Goal: Transaction & Acquisition: Purchase product/service

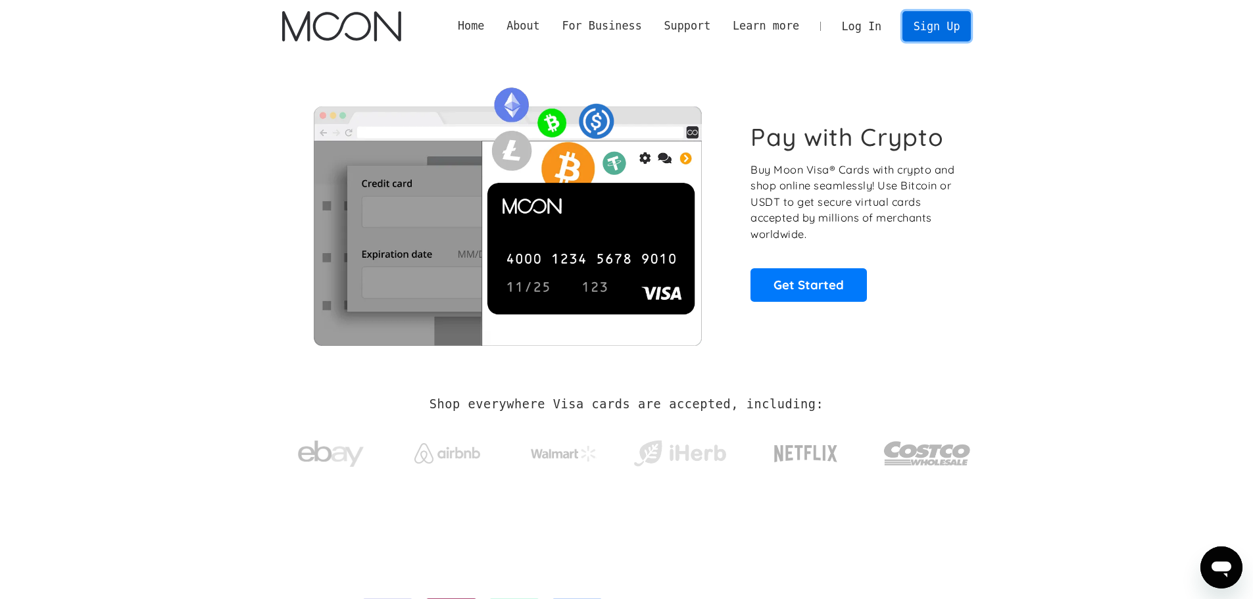
click at [933, 18] on link "Sign Up" at bounding box center [936, 26] width 68 height 30
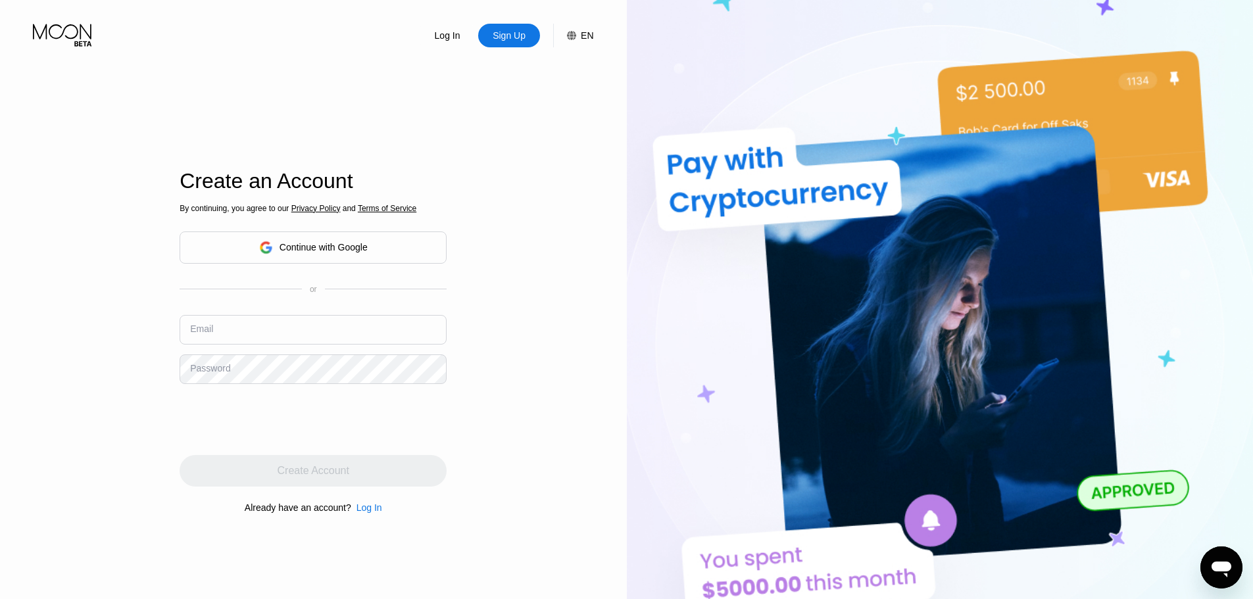
type input "[EMAIL_ADDRESS][DOMAIN_NAME]"
click at [259, 237] on div "Continue with Google" at bounding box center [313, 247] width 108 height 20
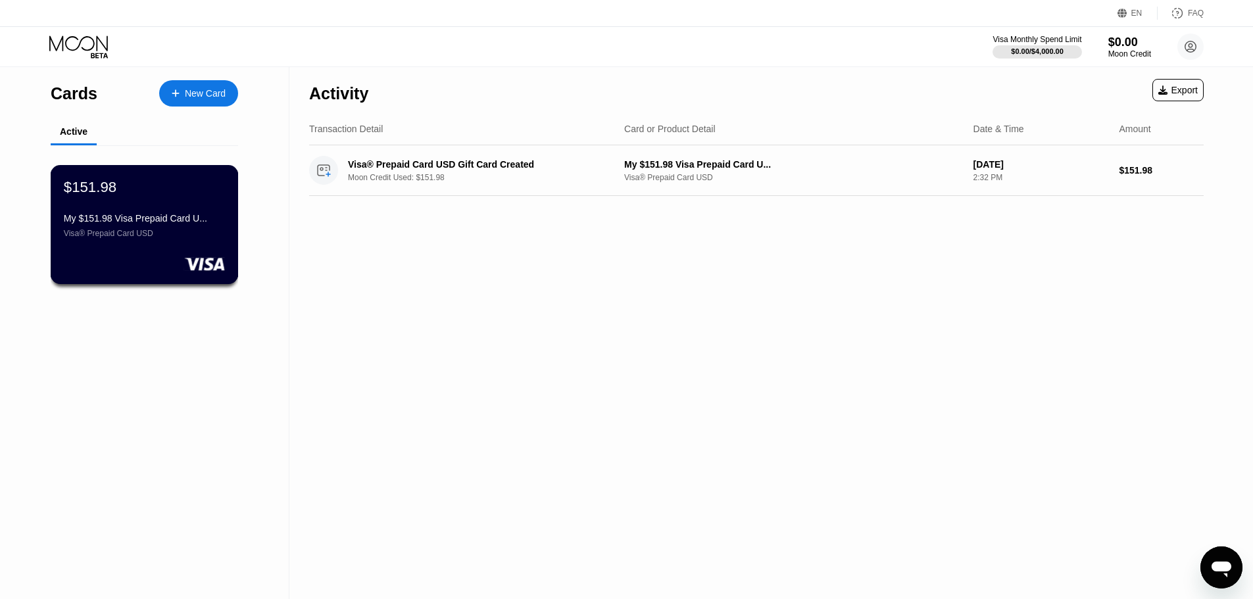
click at [130, 238] on div "Visa® Prepaid Card USD" at bounding box center [144, 233] width 161 height 9
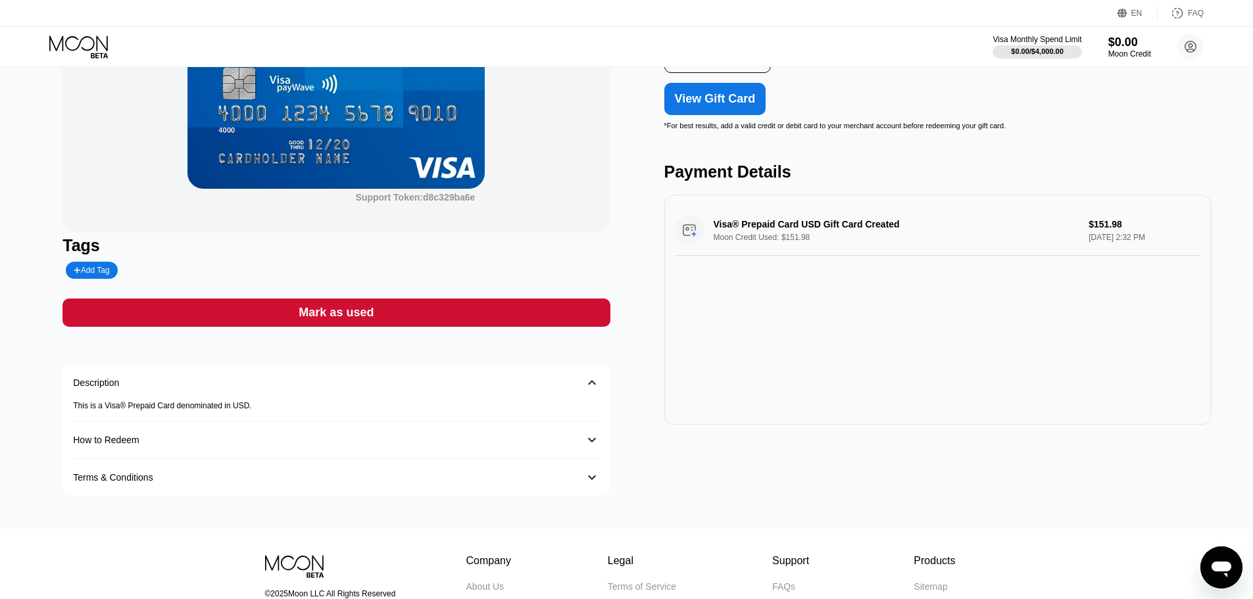
scroll to position [132, 0]
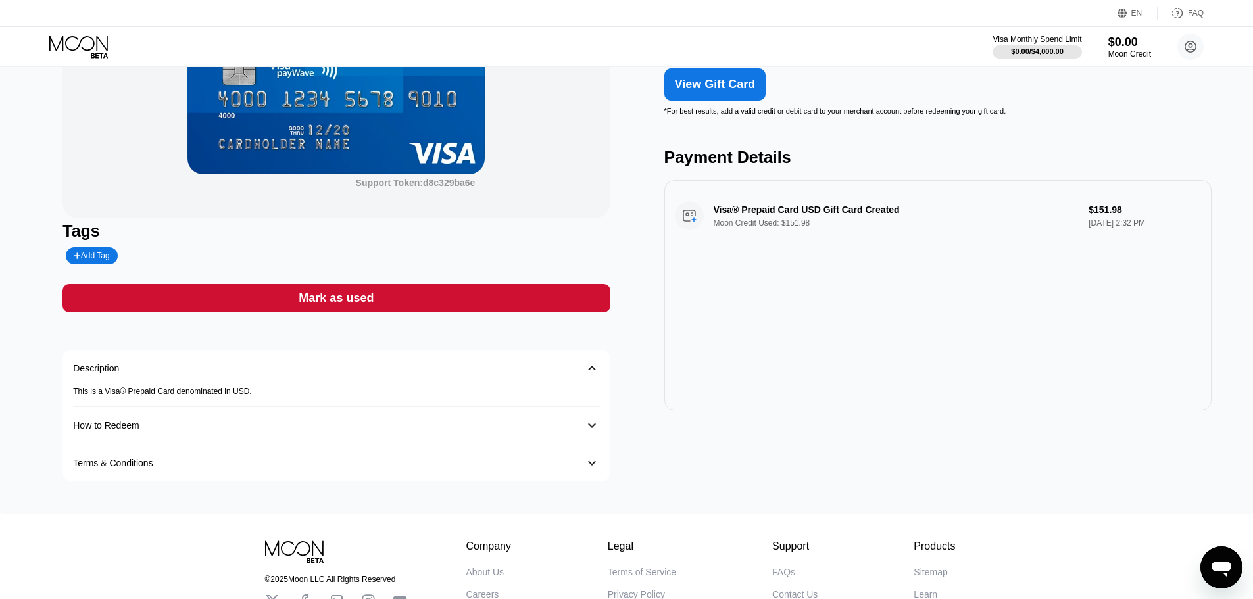
click at [392, 133] on img at bounding box center [335, 80] width 297 height 189
click at [112, 431] on div "How to Redeem" at bounding box center [106, 425] width 66 height 11
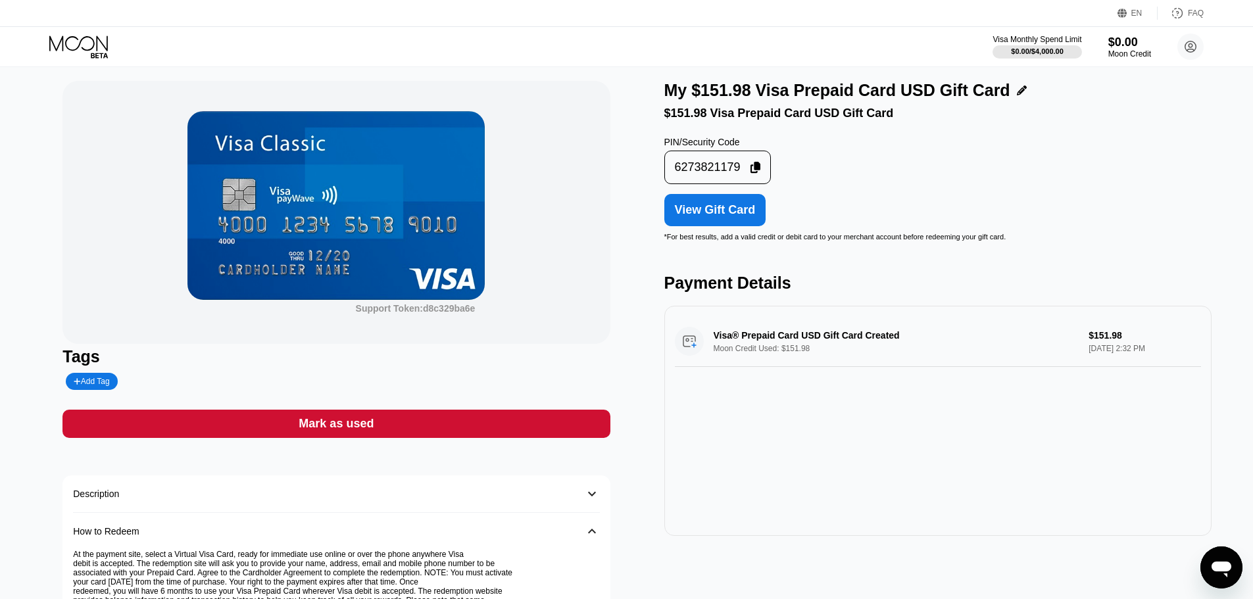
scroll to position [0, 0]
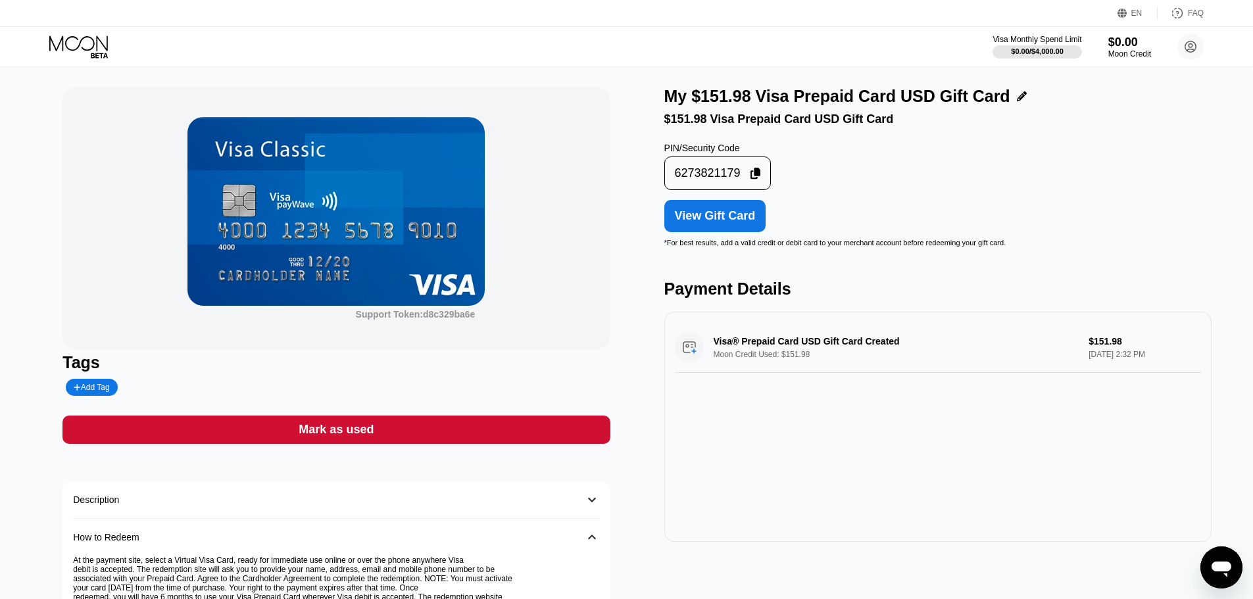
click at [314, 245] on img at bounding box center [335, 211] width 297 height 189
click at [757, 369] on div "Visa® Prepaid Card USD Gift Card Created Moon Credit Used: $151.98 $151.98 Aug …" at bounding box center [938, 347] width 526 height 51
click at [720, 215] on div "View Gift Card" at bounding box center [715, 216] width 94 height 24
click at [65, 47] on icon at bounding box center [79, 47] width 61 height 23
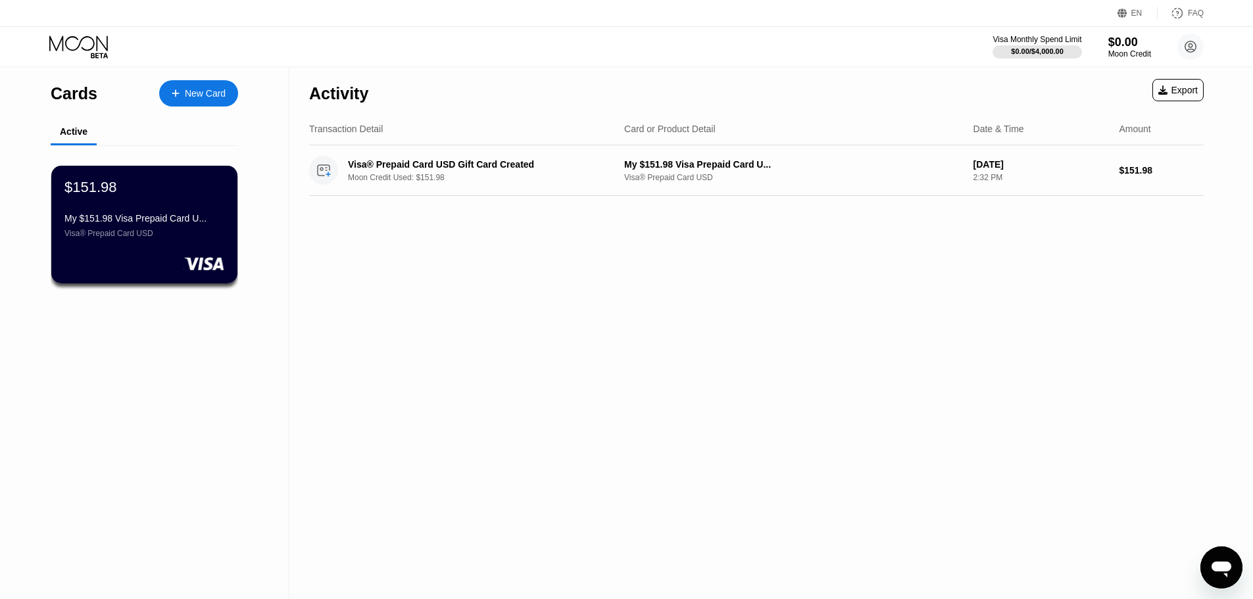
click at [195, 97] on div "New Card" at bounding box center [205, 93] width 41 height 11
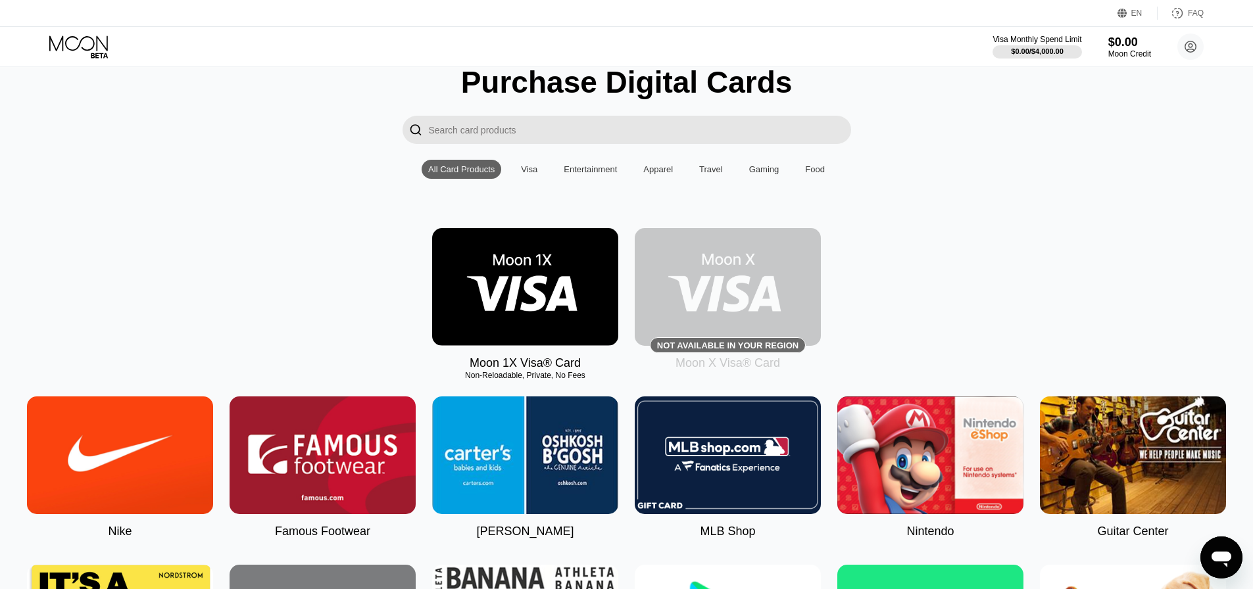
scroll to position [9, 0]
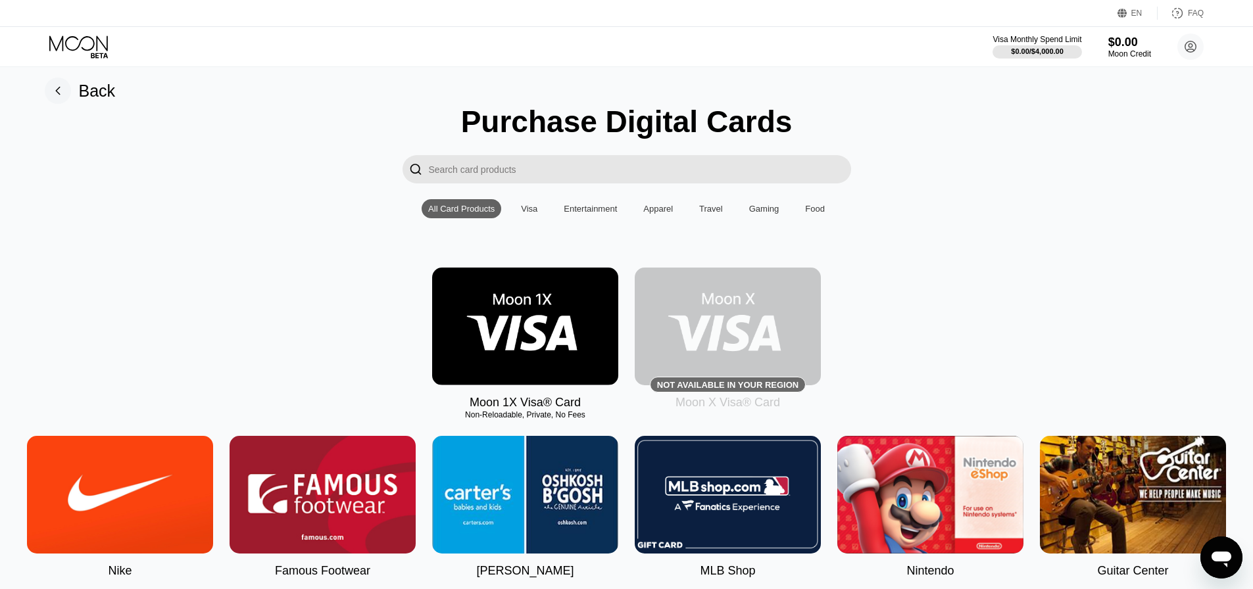
click at [725, 335] on img at bounding box center [728, 327] width 186 height 118
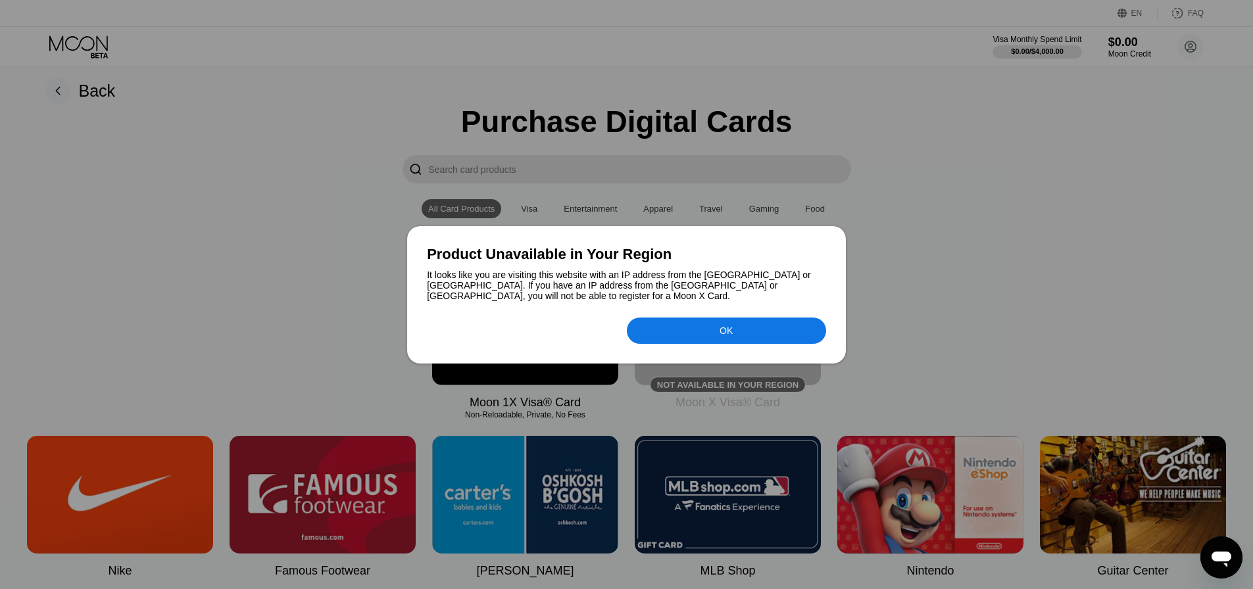
click at [655, 322] on div "OK" at bounding box center [726, 331] width 199 height 26
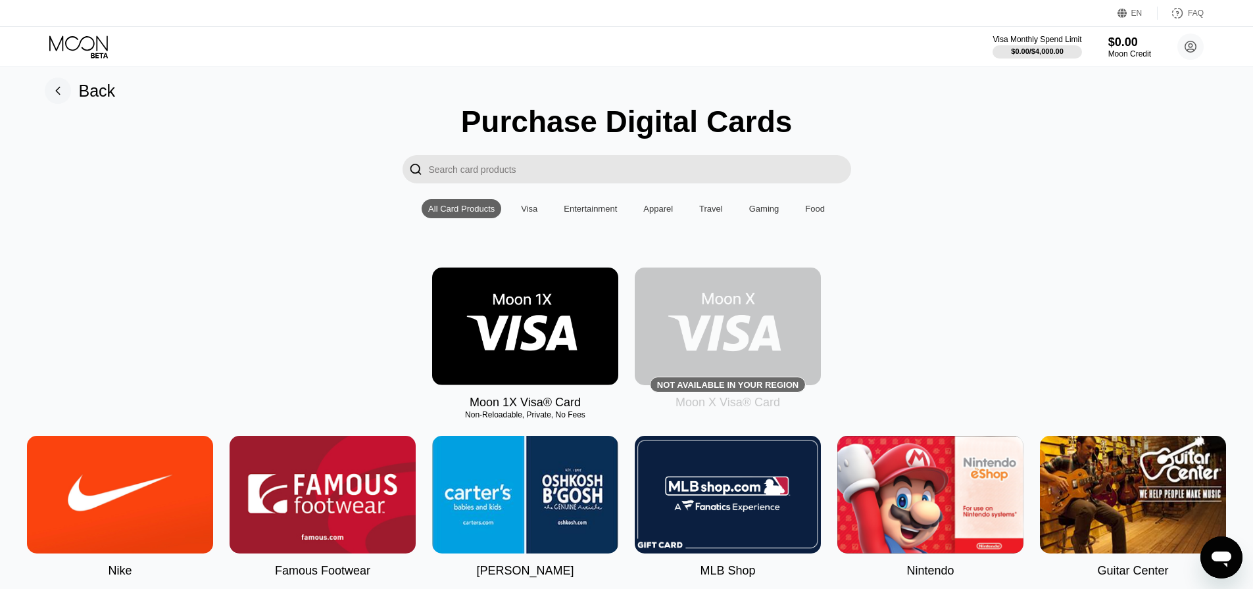
scroll to position [0, 0]
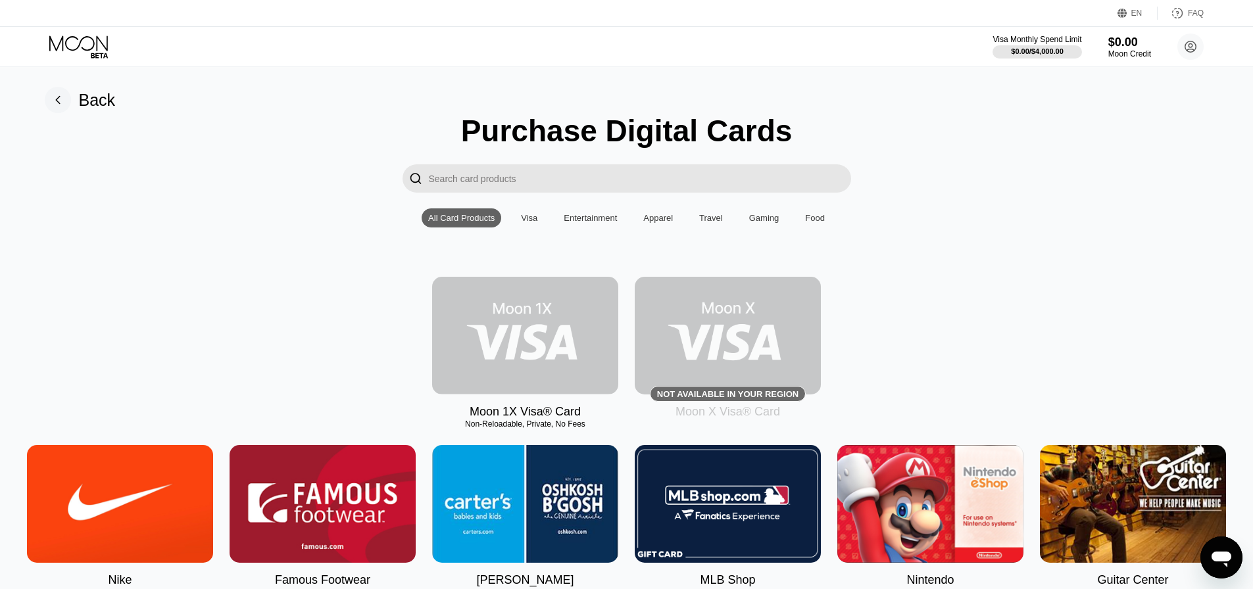
click at [464, 350] on img at bounding box center [525, 336] width 186 height 118
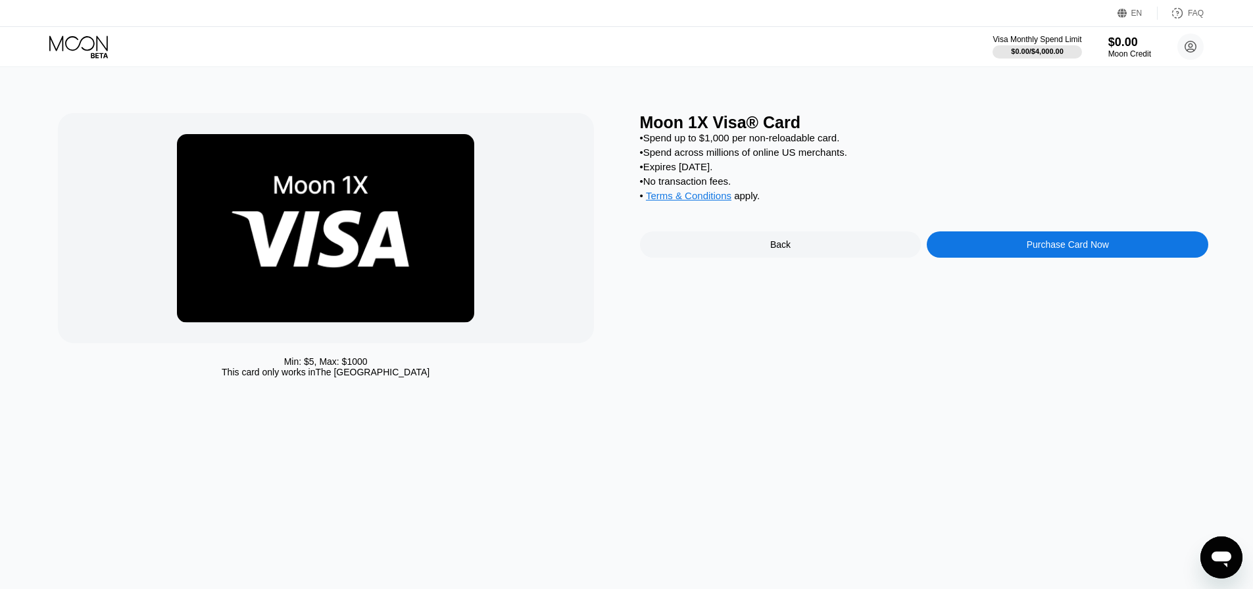
drag, startPoint x: 339, startPoint y: 377, endPoint x: 437, endPoint y: 376, distance: 98.0
click at [437, 376] on div "Min: $ 5 , Max: $ 1000 This card only works in The United States" at bounding box center [326, 366] width 536 height 21
click at [988, 258] on div "Purchase Card Now" at bounding box center [1066, 244] width 281 height 26
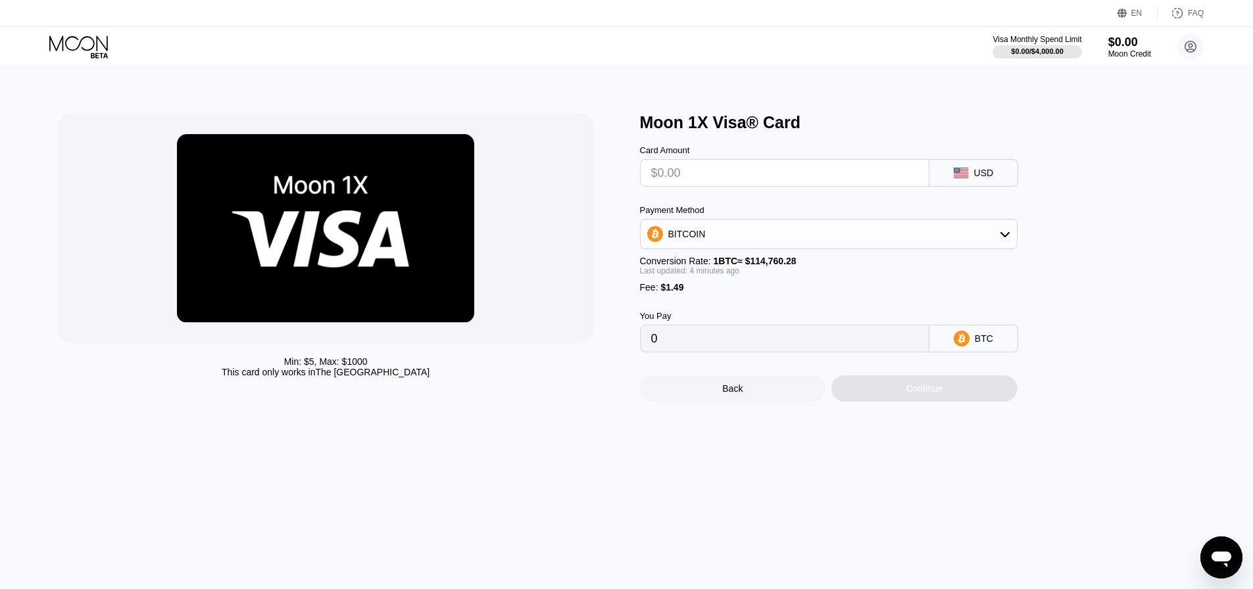
click at [689, 221] on div "Payment Method BITCOIN" at bounding box center [828, 227] width 377 height 44
click at [696, 239] on div "BITCOIN" at bounding box center [686, 234] width 37 height 11
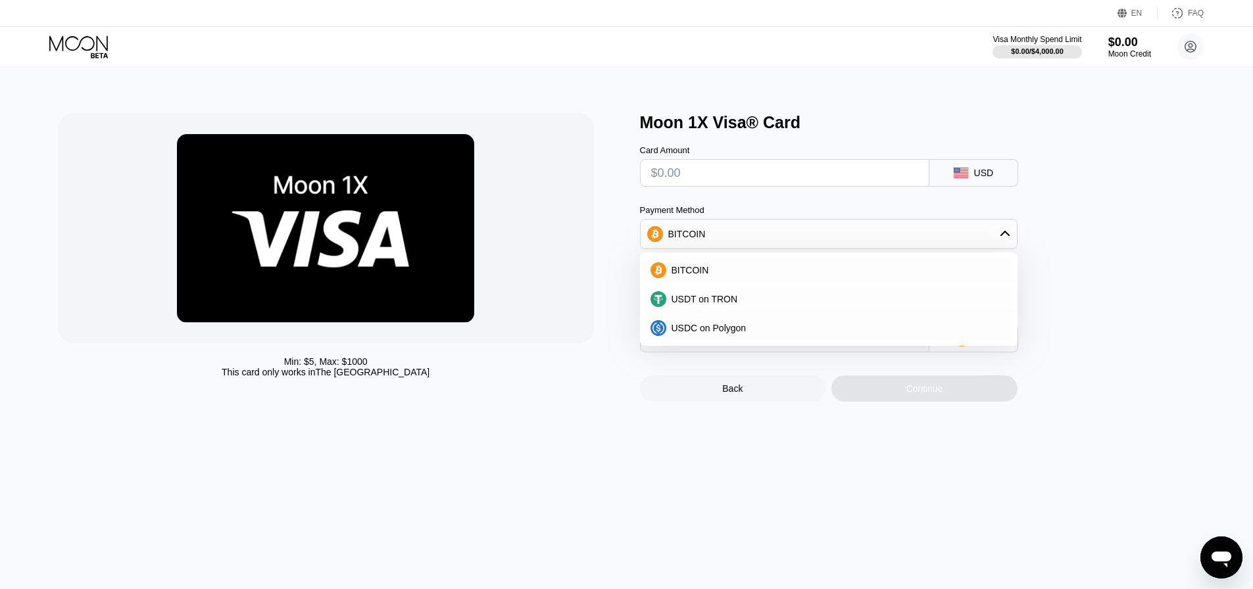
click at [598, 251] on div "Min: $ 5 , Max: $ 1000 This card only works in [GEOGRAPHIC_DATA]" at bounding box center [342, 257] width 569 height 289
click at [610, 245] on div "Min: $ 5 , Max: $ 1000 This card only works in The United States" at bounding box center [342, 257] width 569 height 289
drag, startPoint x: 676, startPoint y: 237, endPoint x: 684, endPoint y: 237, distance: 7.9
click at [677, 237] on div "BITCOIN" at bounding box center [686, 234] width 37 height 11
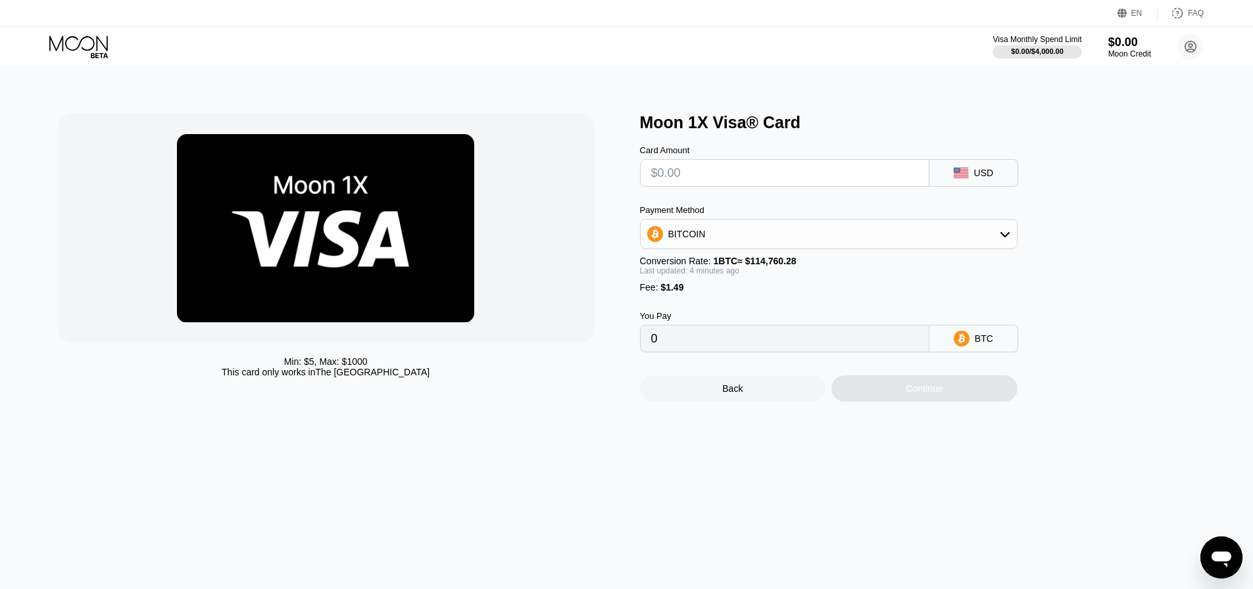
click at [682, 232] on div "BITCOIN" at bounding box center [828, 234] width 376 height 26
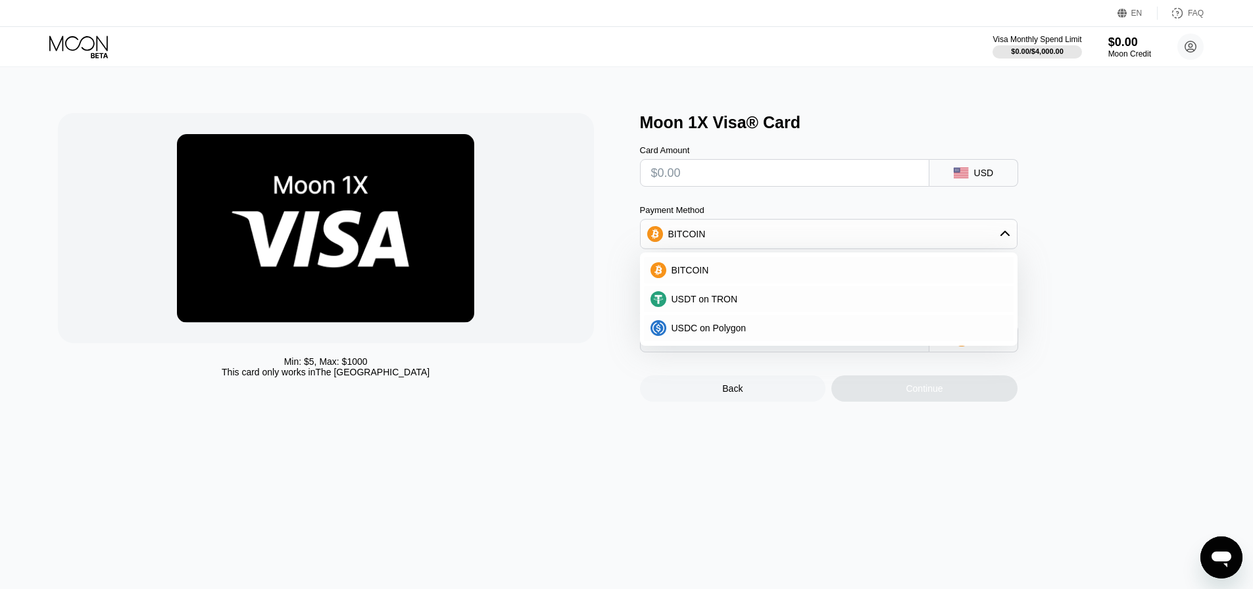
click at [683, 232] on div "BITCOIN" at bounding box center [828, 234] width 376 height 26
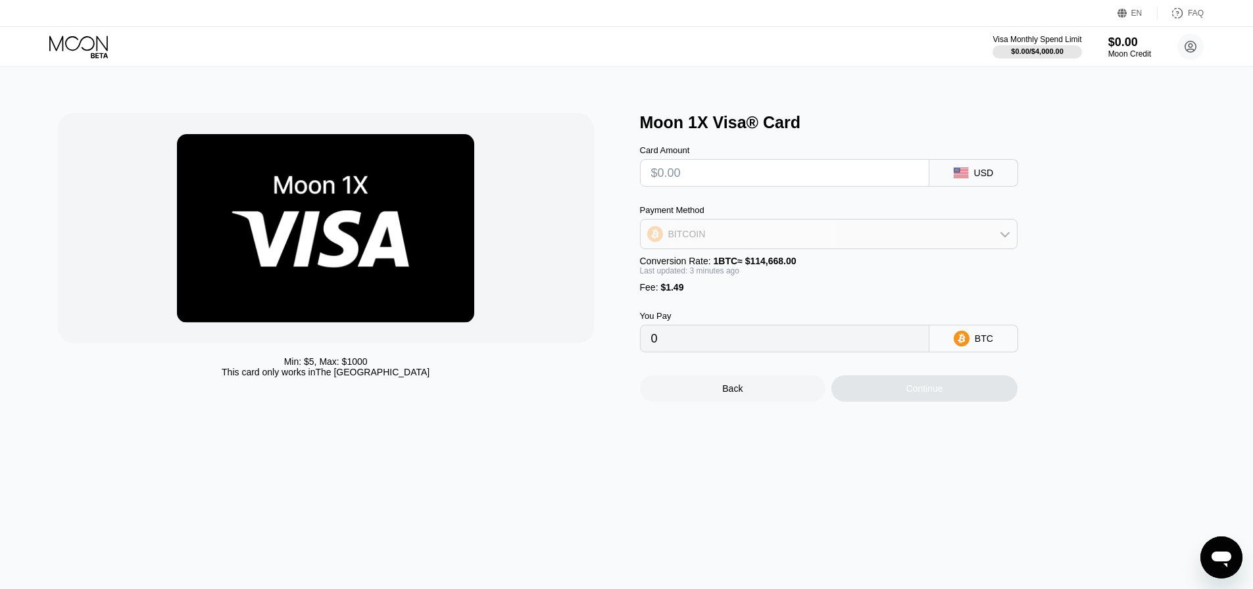
click at [921, 239] on div "BITCOIN" at bounding box center [828, 234] width 376 height 26
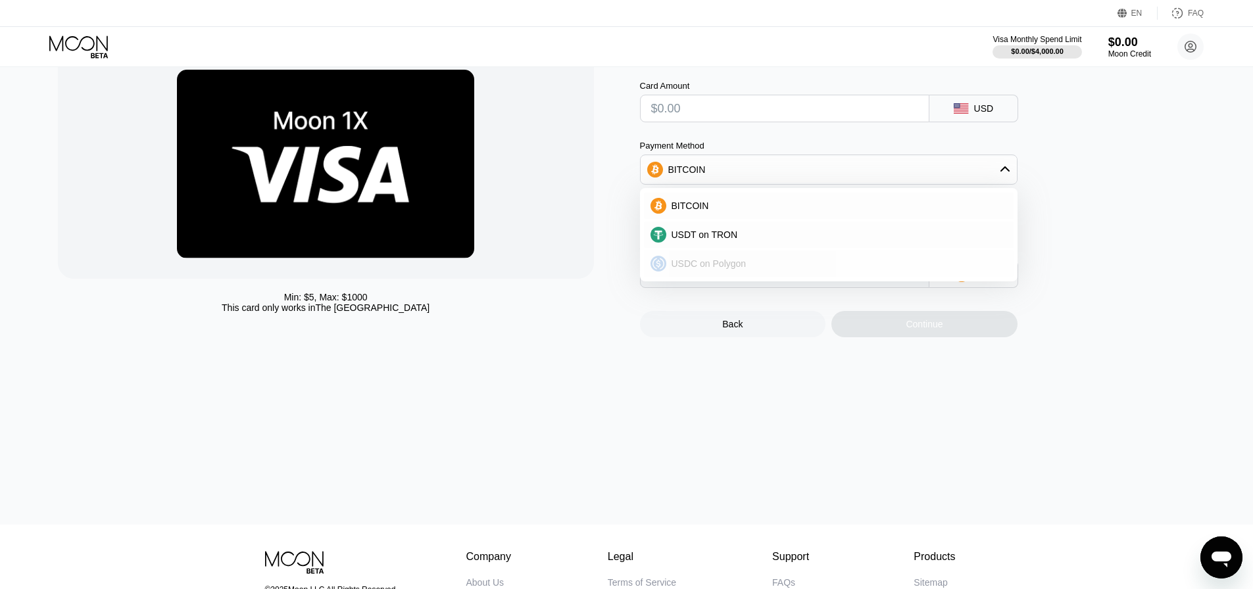
scroll to position [66, 0]
